Goal: Information Seeking & Learning: Learn about a topic

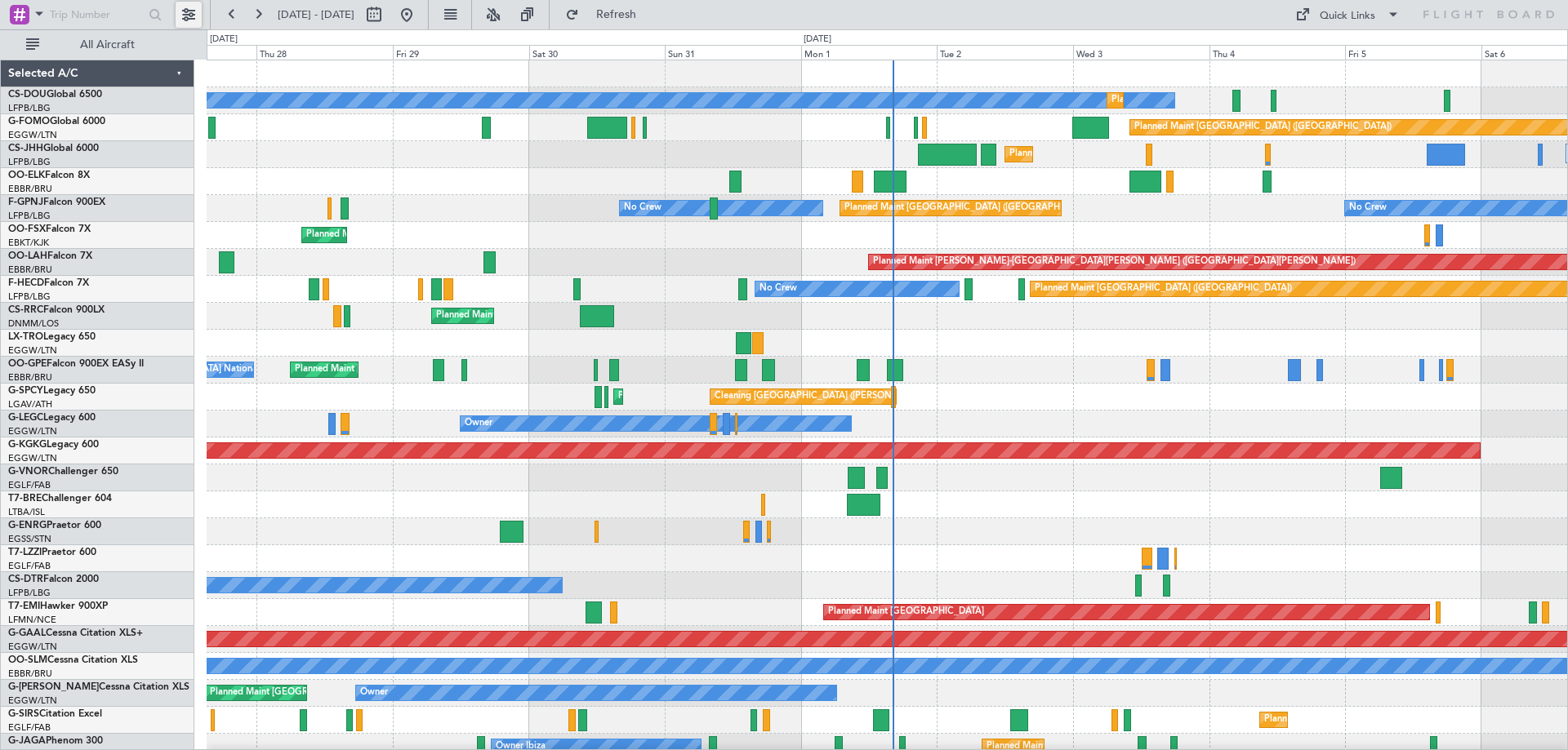
click at [191, 18] on button at bounding box center [188, 14] width 26 height 26
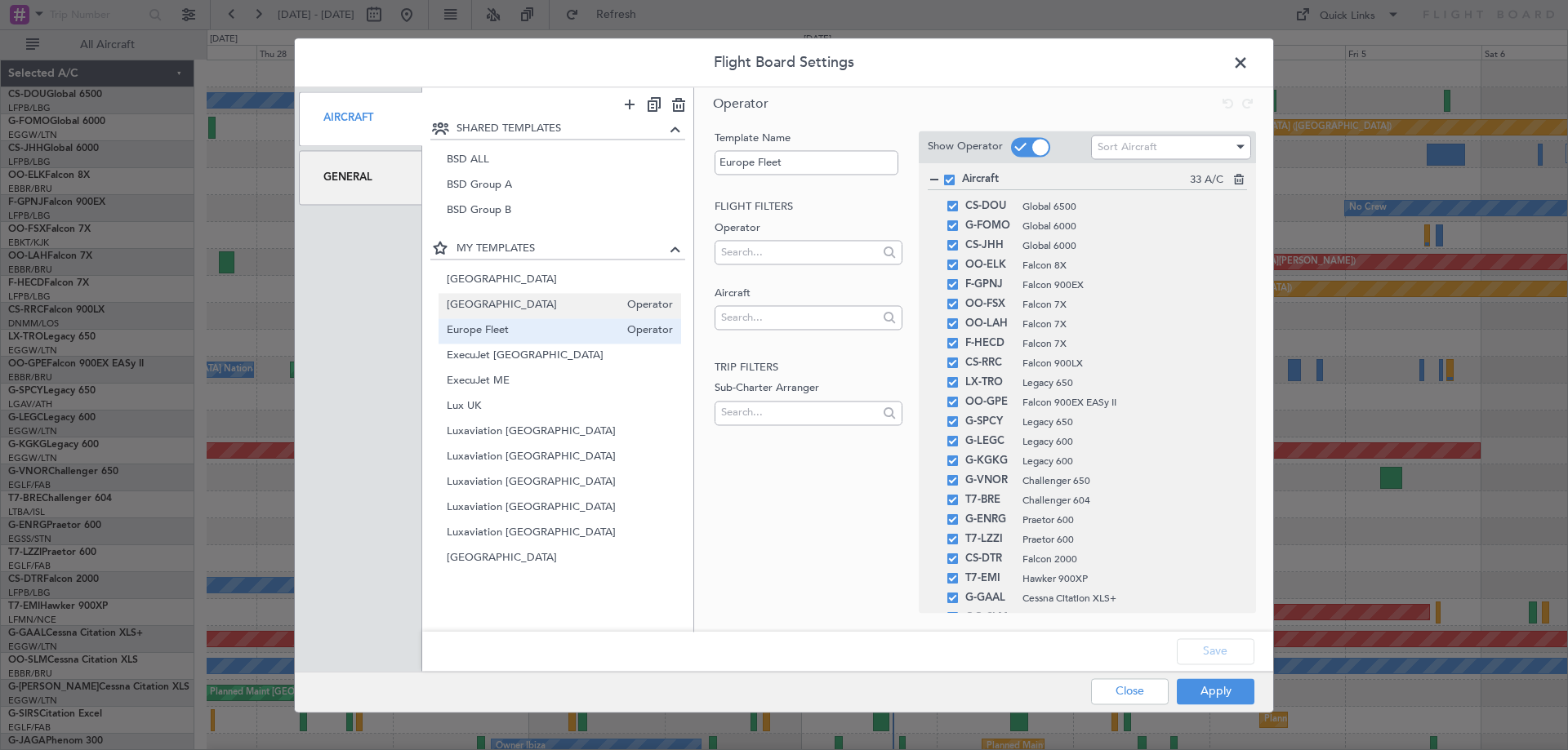
click at [492, 298] on span "[GEOGRAPHIC_DATA]" at bounding box center [534, 306] width 173 height 18
type input "[GEOGRAPHIC_DATA]"
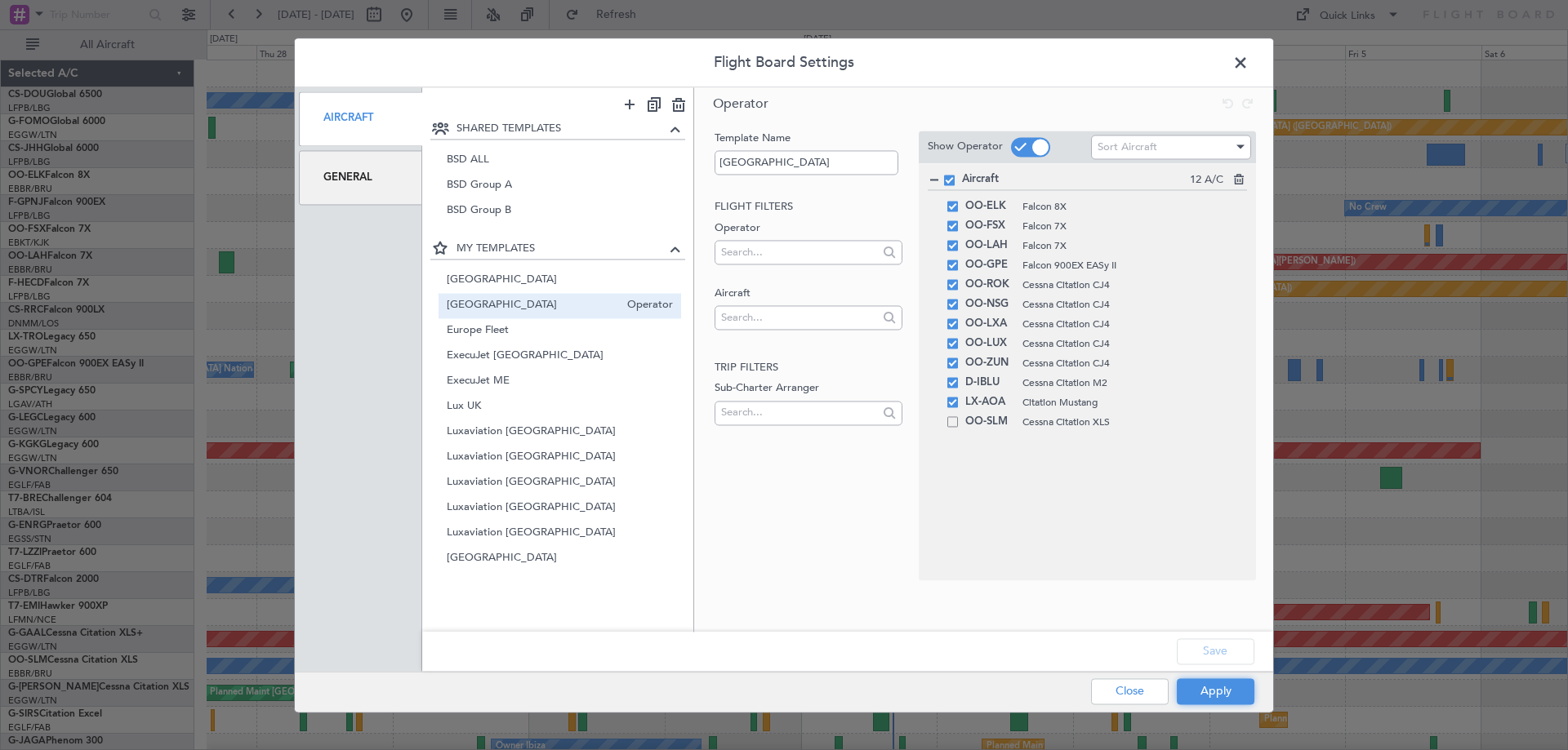
click at [1226, 682] on button "Apply" at bounding box center [1215, 691] width 78 height 26
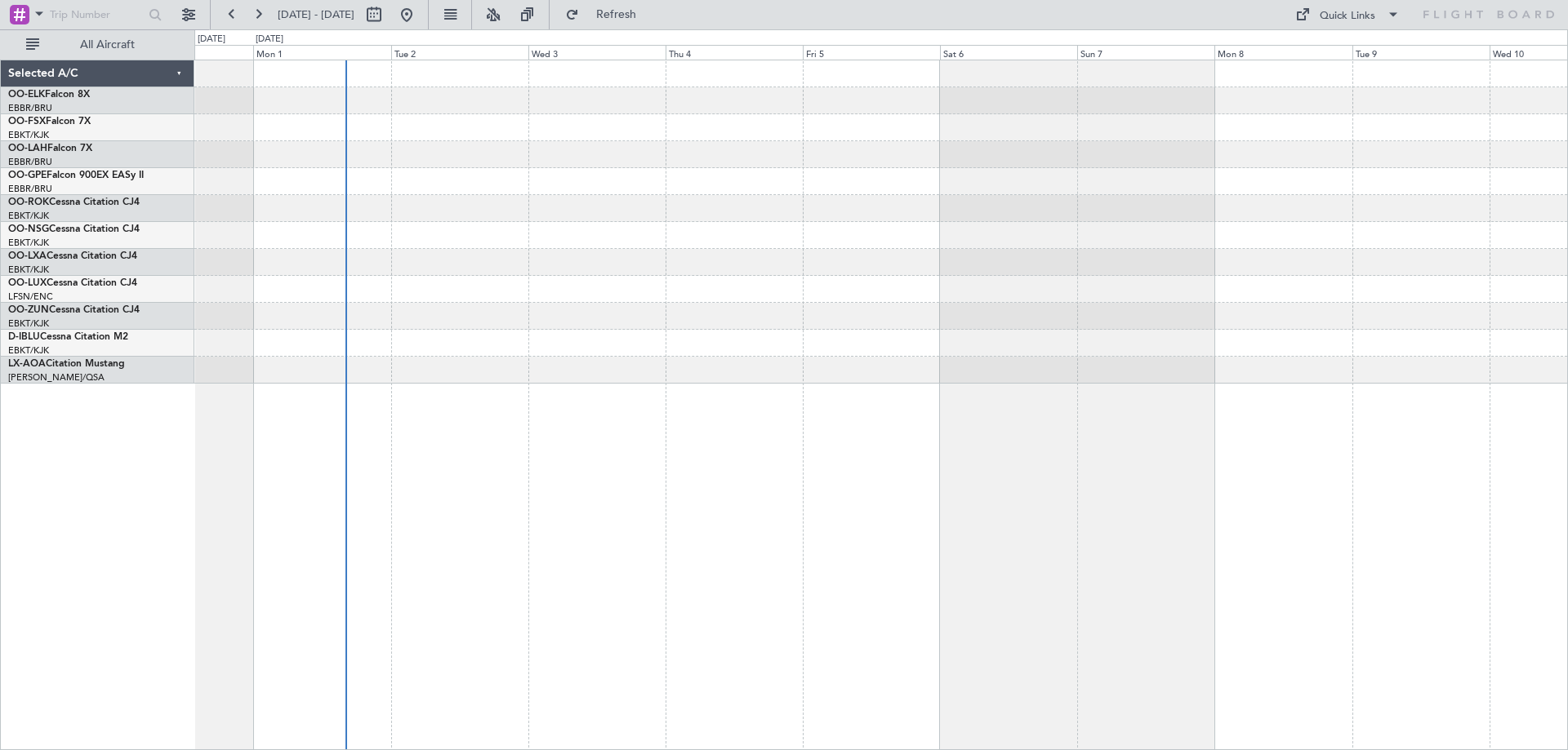
click at [688, 439] on div at bounding box center [881, 405] width 1374 height 691
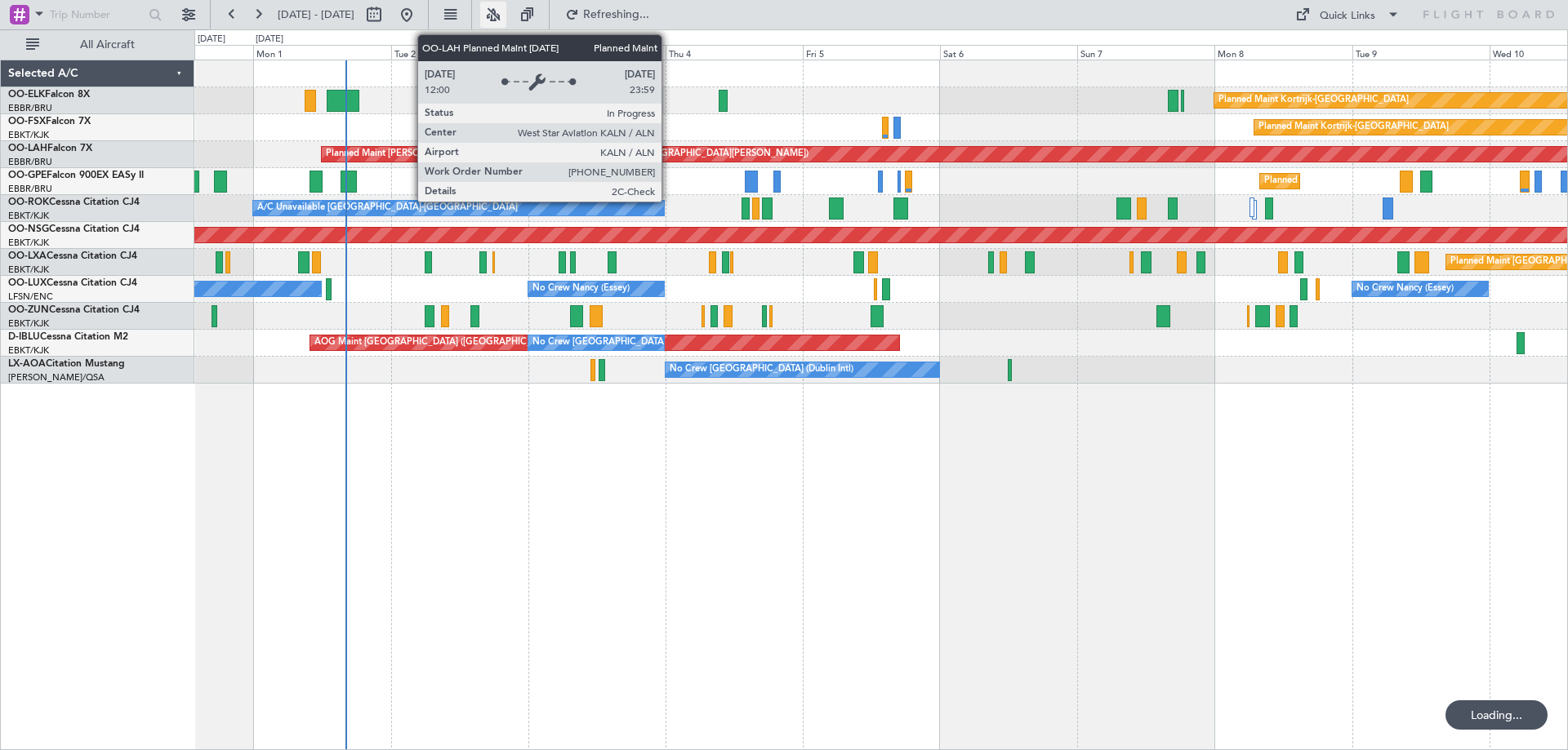
click at [506, 7] on button at bounding box center [493, 14] width 26 height 26
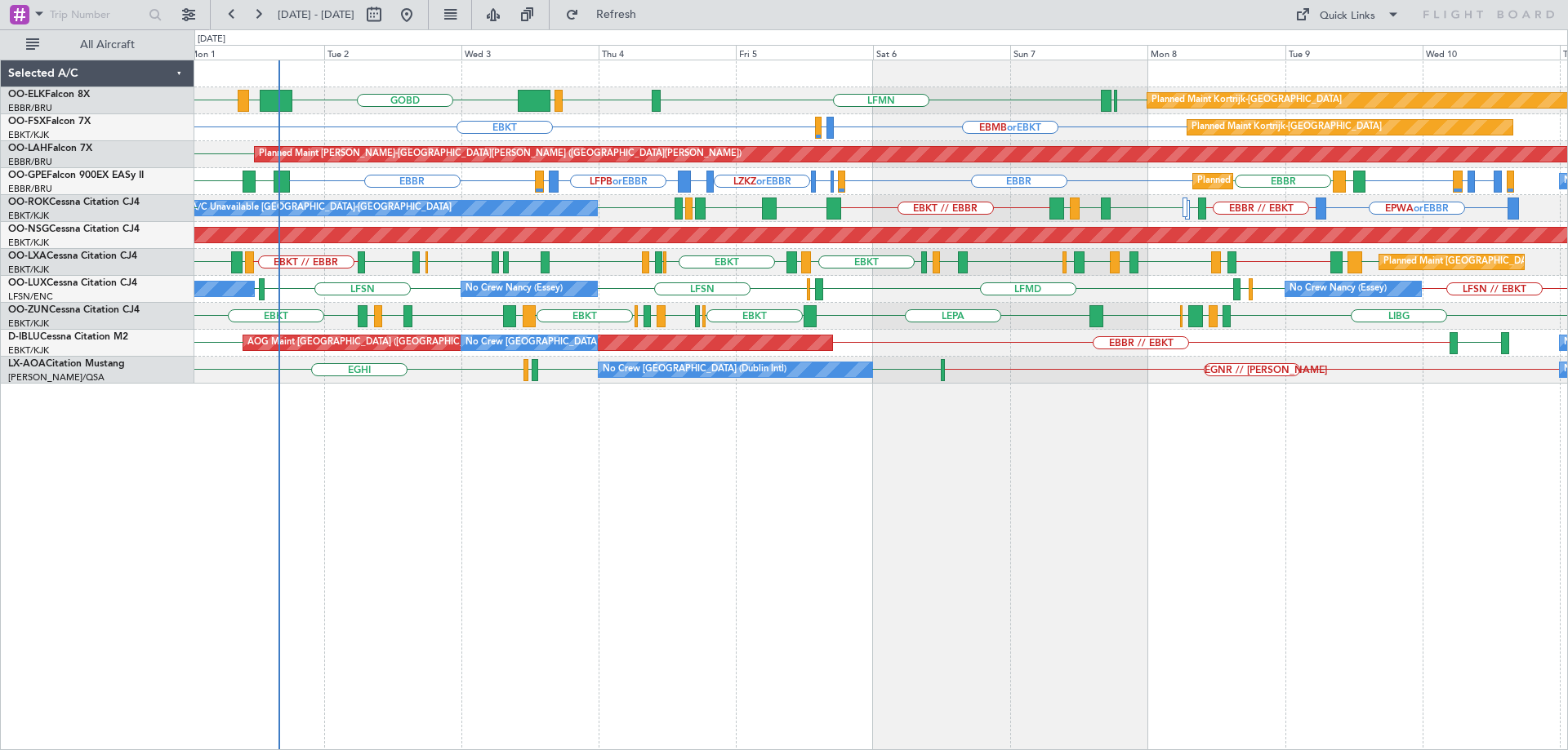
click at [717, 291] on div "EBKT [GEOGRAPHIC_DATA] LFMN [GEOGRAPHIC_DATA] LIML GOBD LIRA [GEOGRAPHIC_DATA] …" at bounding box center [880, 222] width 1373 height 323
click at [470, 328] on div "LIBG LGMK LIBG EBCI EBKT LEPA EBKT LFPB EDDL LIML EBLG EBKT LIRA EBKT LFMD LEBB…" at bounding box center [880, 316] width 1373 height 27
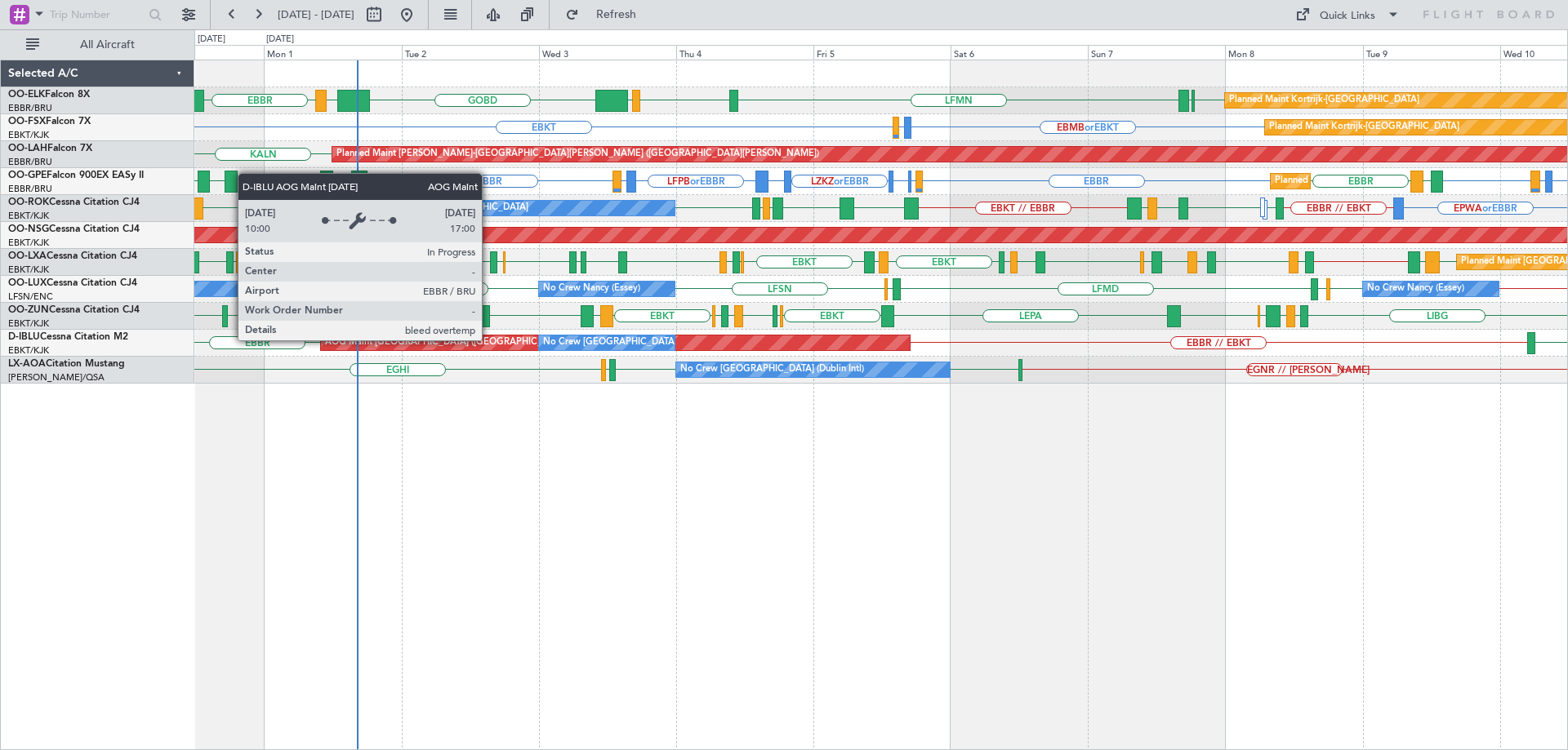
click at [489, 340] on div "AOG Maint [GEOGRAPHIC_DATA] ([GEOGRAPHIC_DATA] National)" at bounding box center [467, 342] width 283 height 24
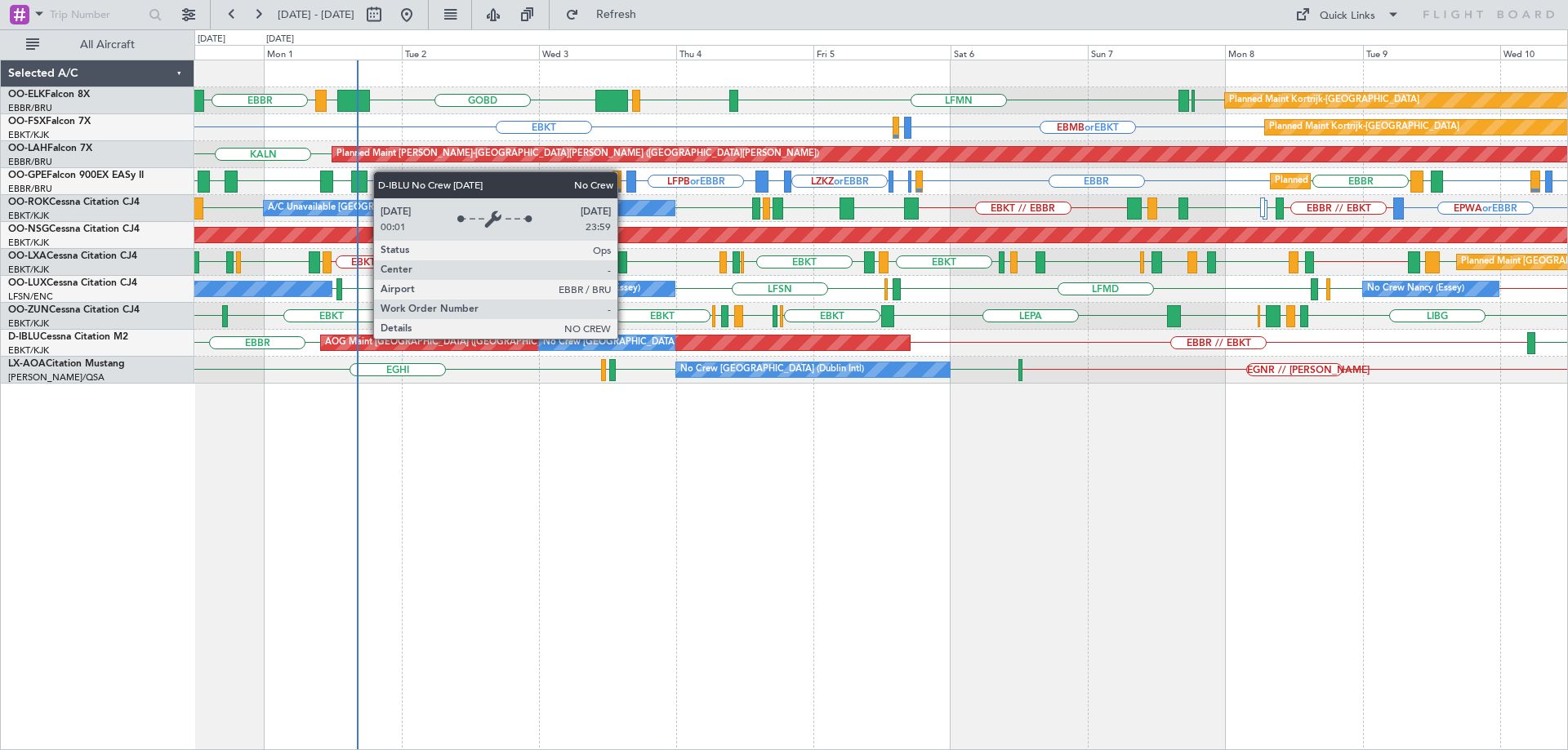
click at [624, 338] on div "No Crew [GEOGRAPHIC_DATA] ([GEOGRAPHIC_DATA] National)" at bounding box center [679, 342] width 273 height 24
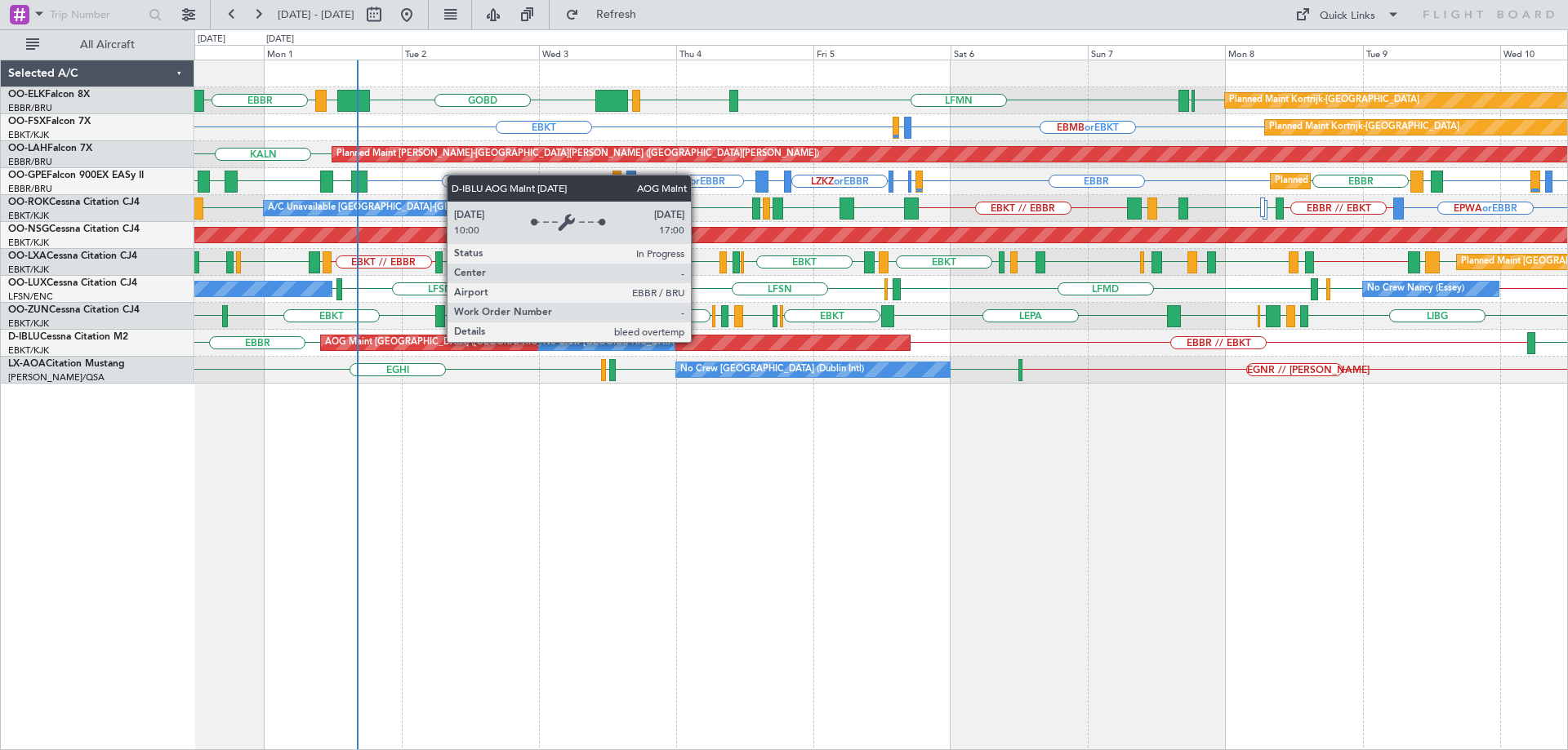
click at [699, 342] on div "AOG Maint [GEOGRAPHIC_DATA] ([GEOGRAPHIC_DATA] National)" at bounding box center [614, 343] width 588 height 15
